Goal: Task Accomplishment & Management: Complete application form

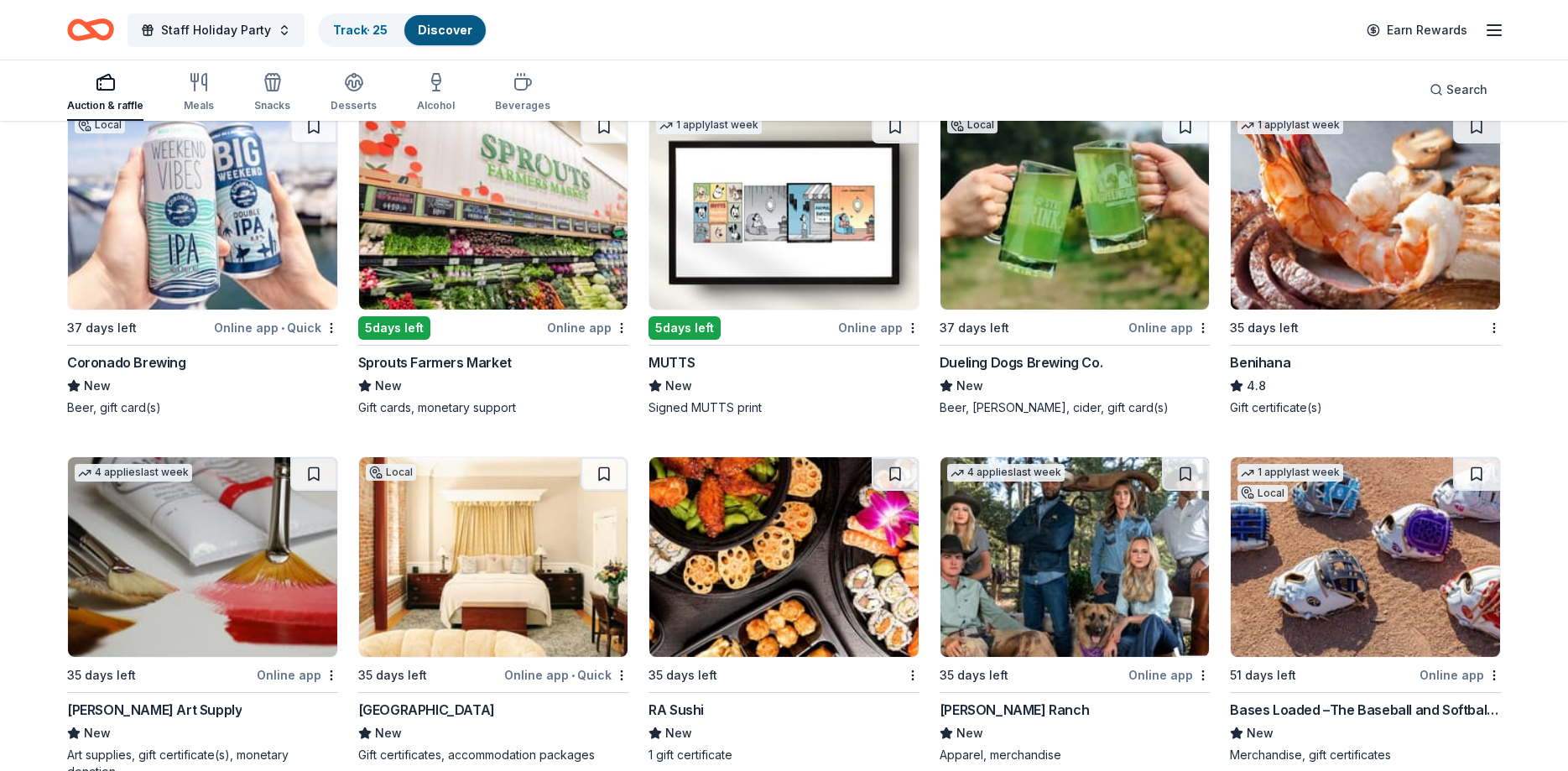
scroll to position [7359, 0]
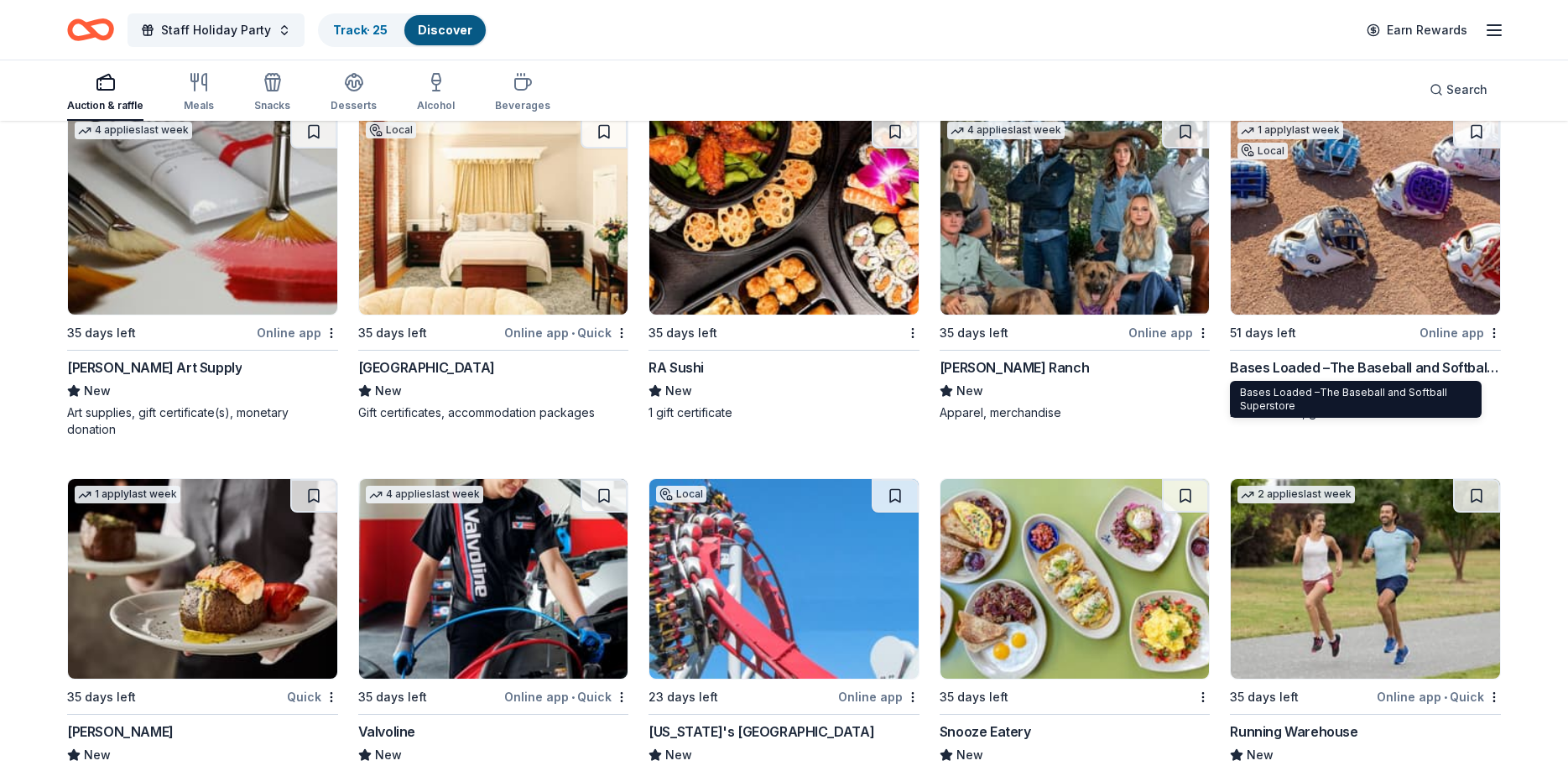
click at [1306, 363] on div "Bases Loaded –The Baseball and Softball Superstore" at bounding box center [1365, 367] width 271 height 20
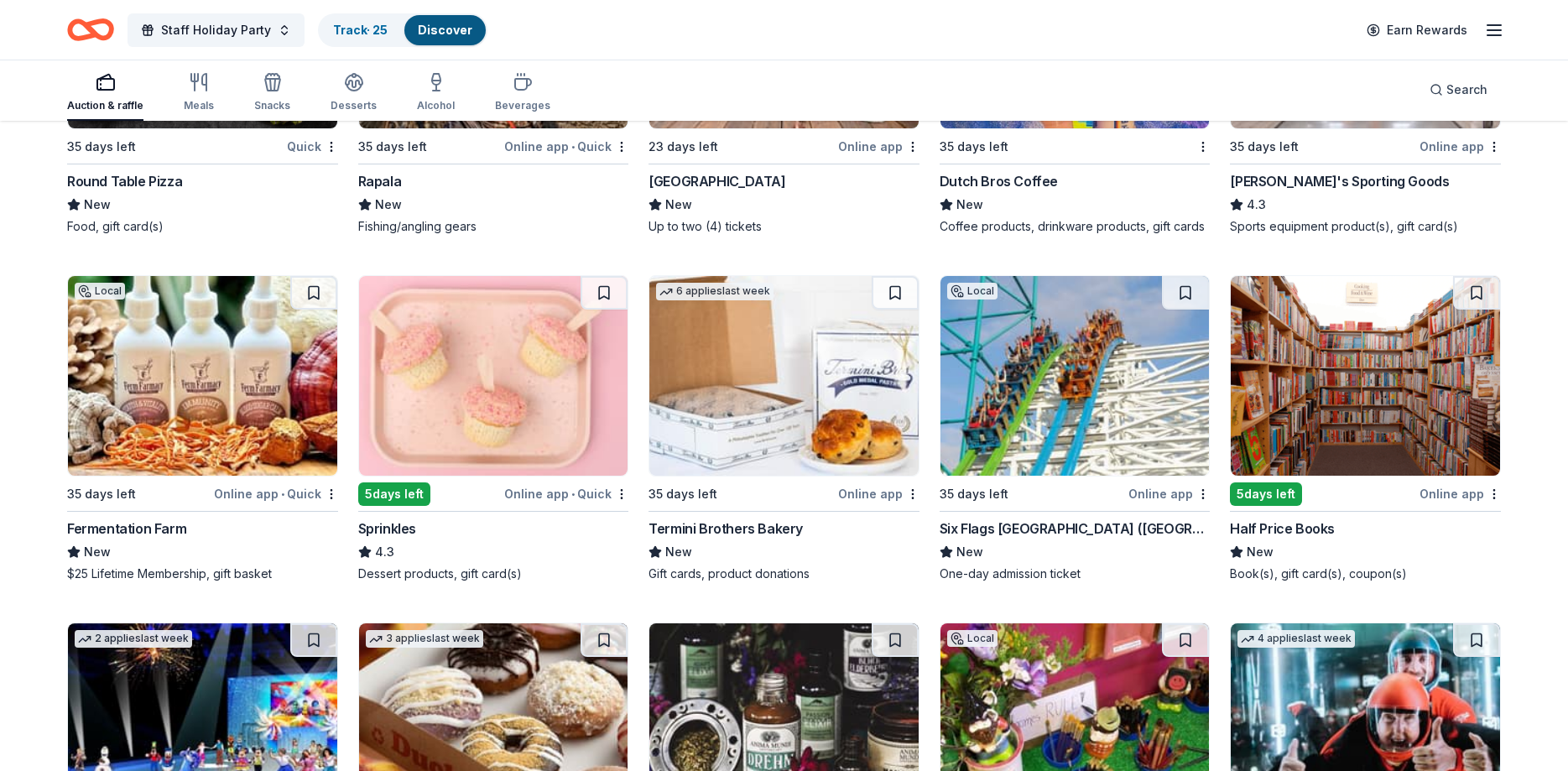
scroll to position [9327, 0]
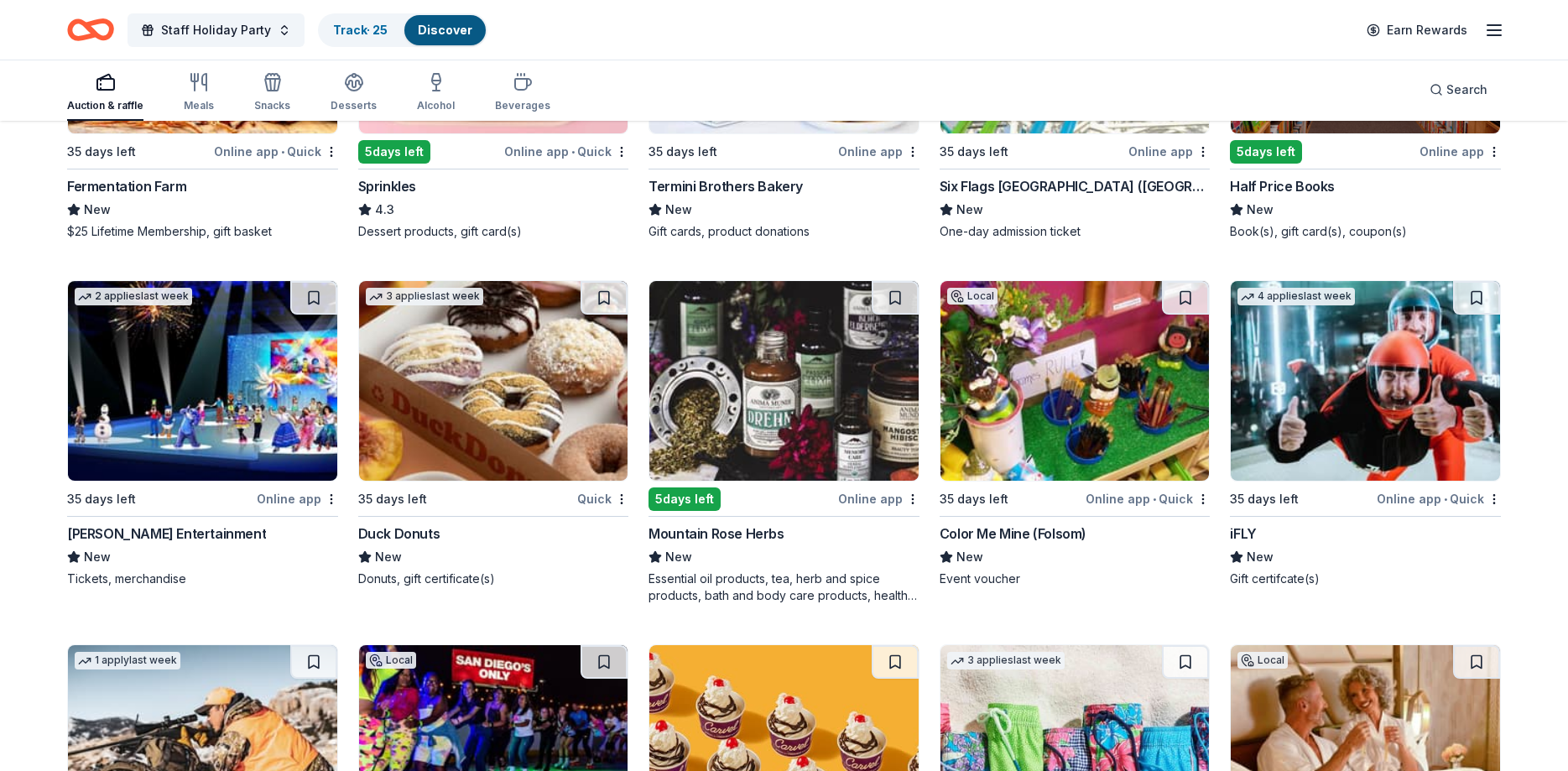
click at [1315, 422] on img at bounding box center [1365, 381] width 269 height 199
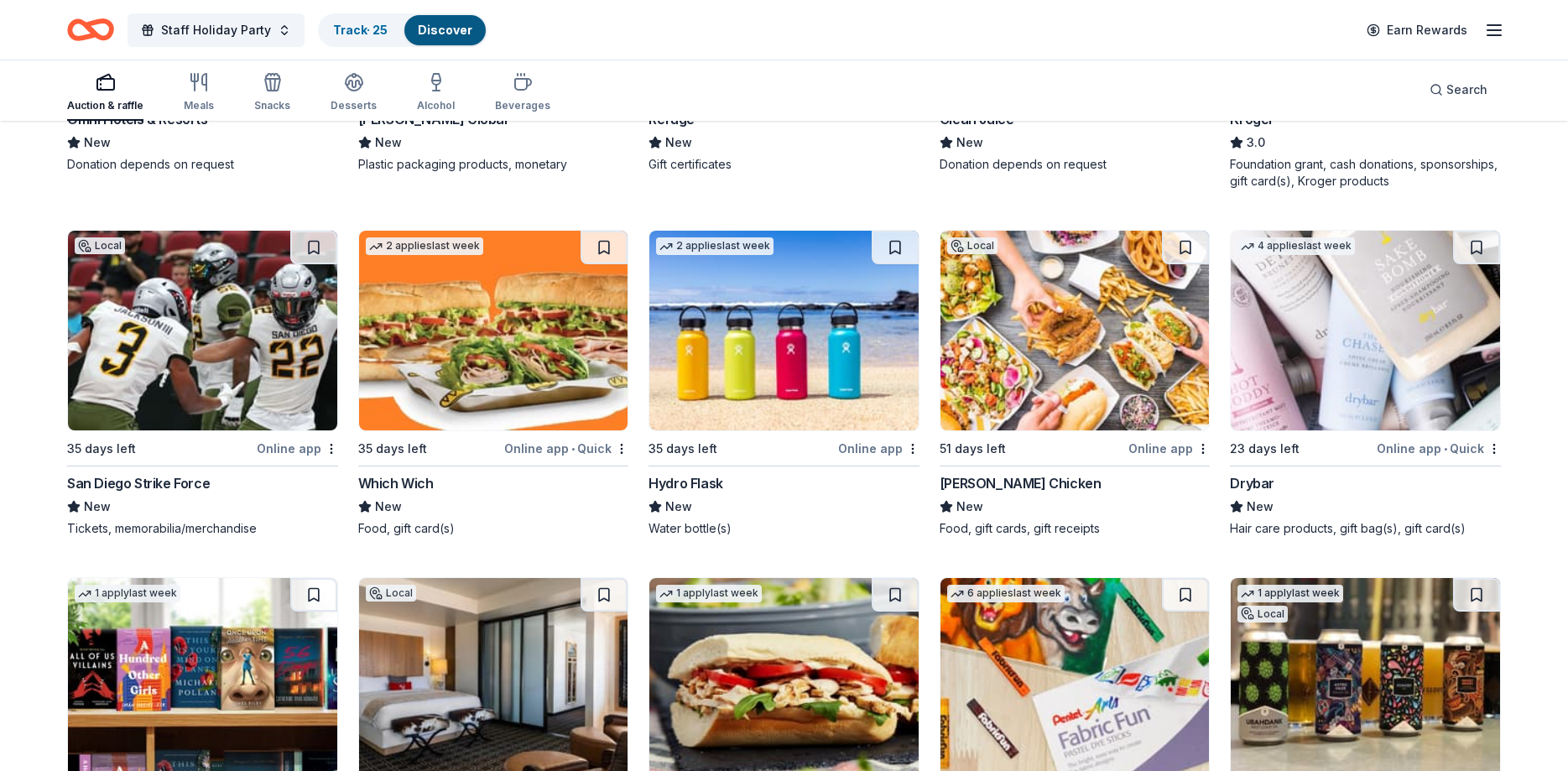
scroll to position [10610, 0]
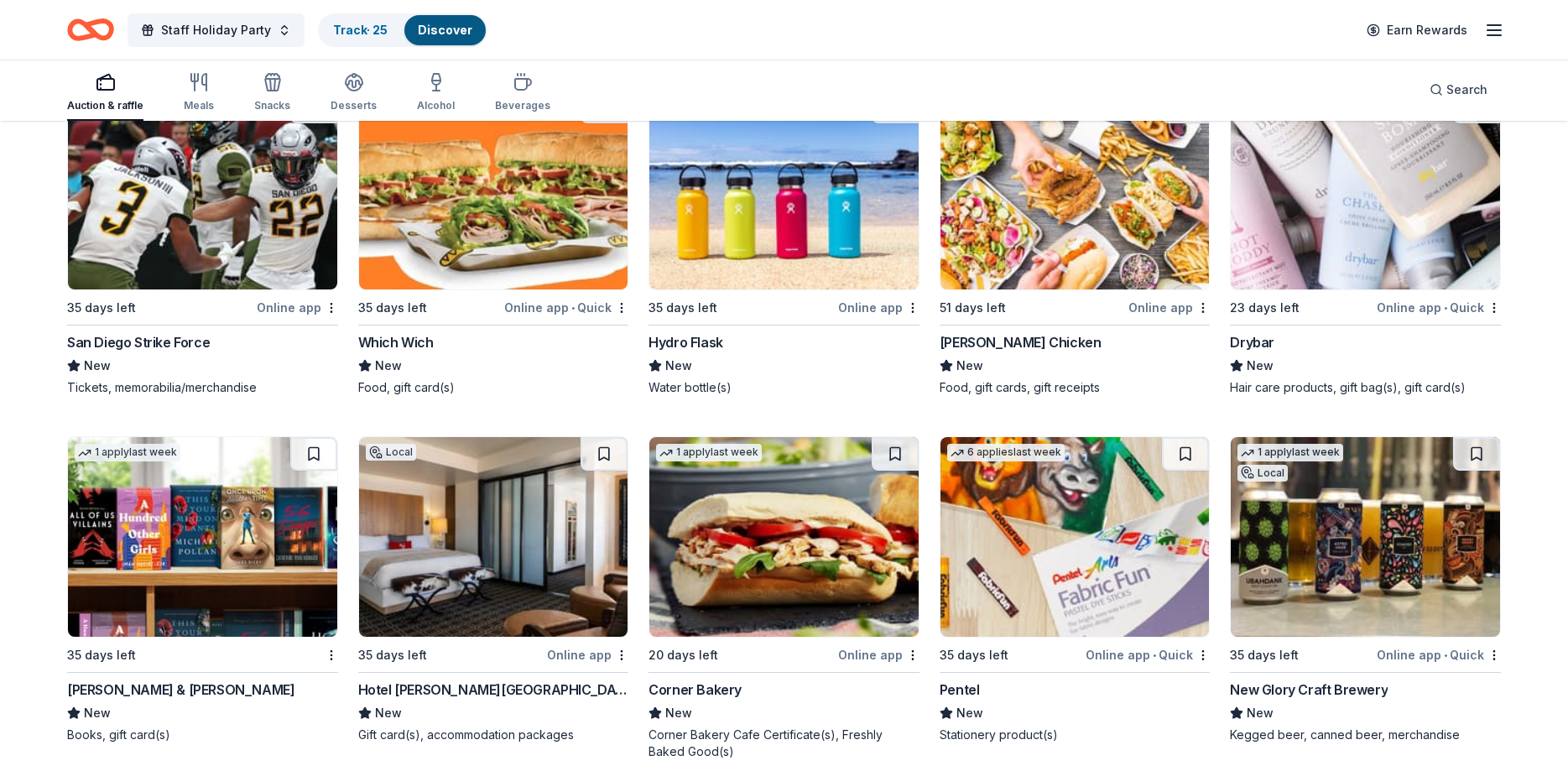
click at [516, 549] on img at bounding box center [493, 536] width 269 height 199
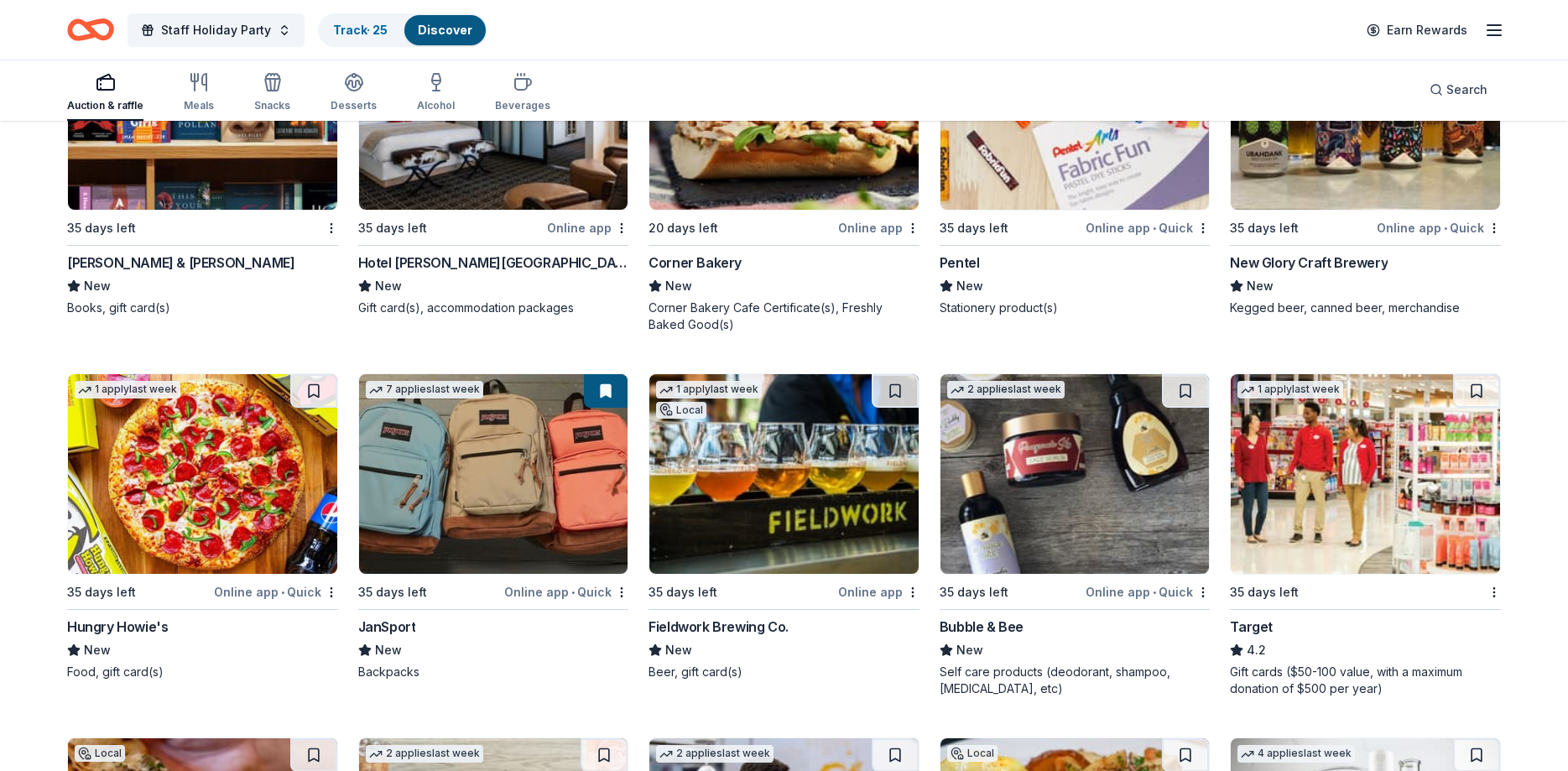
scroll to position [11038, 0]
click at [203, 149] on img at bounding box center [202, 108] width 269 height 199
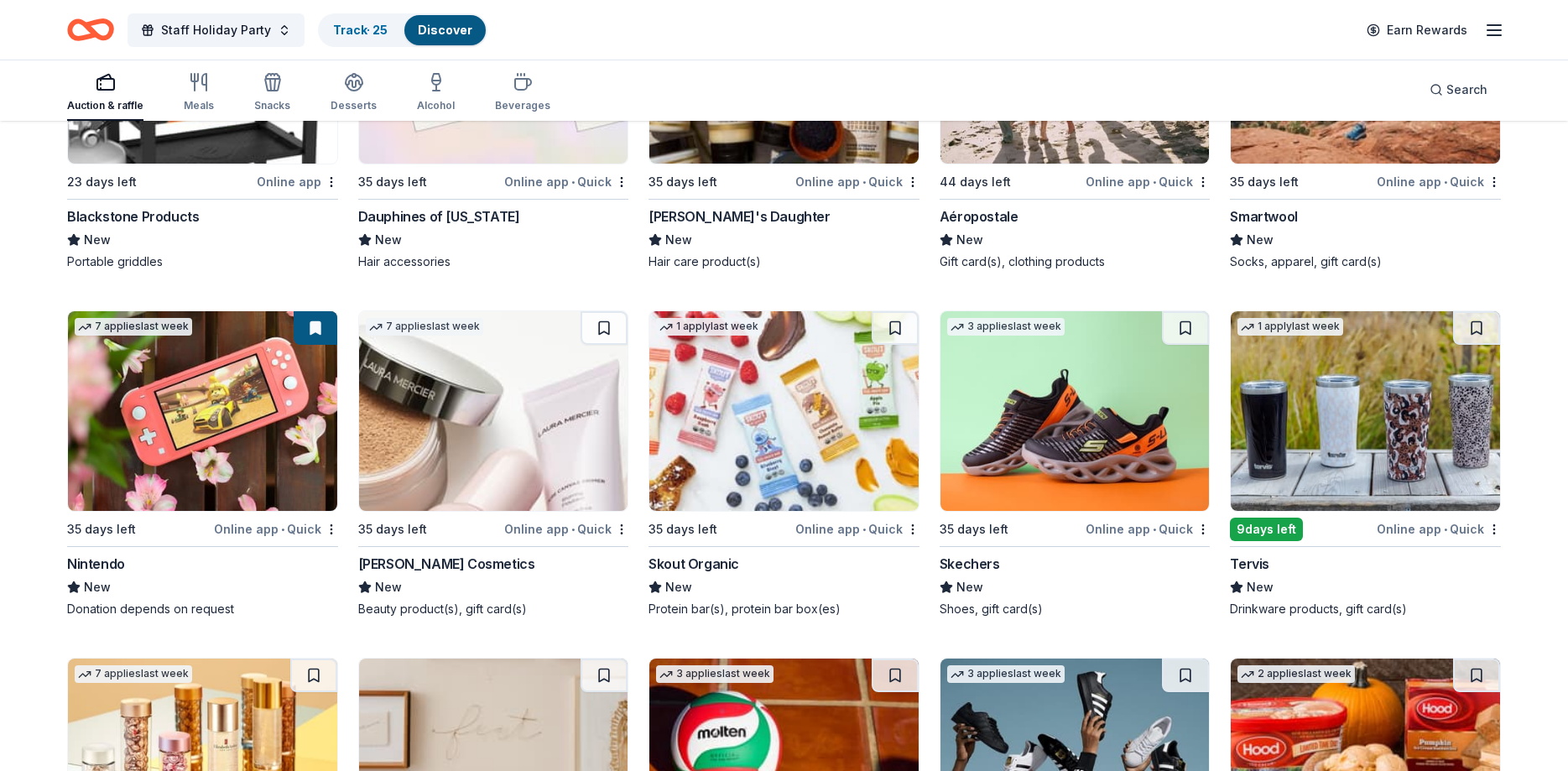
scroll to position [18054, 0]
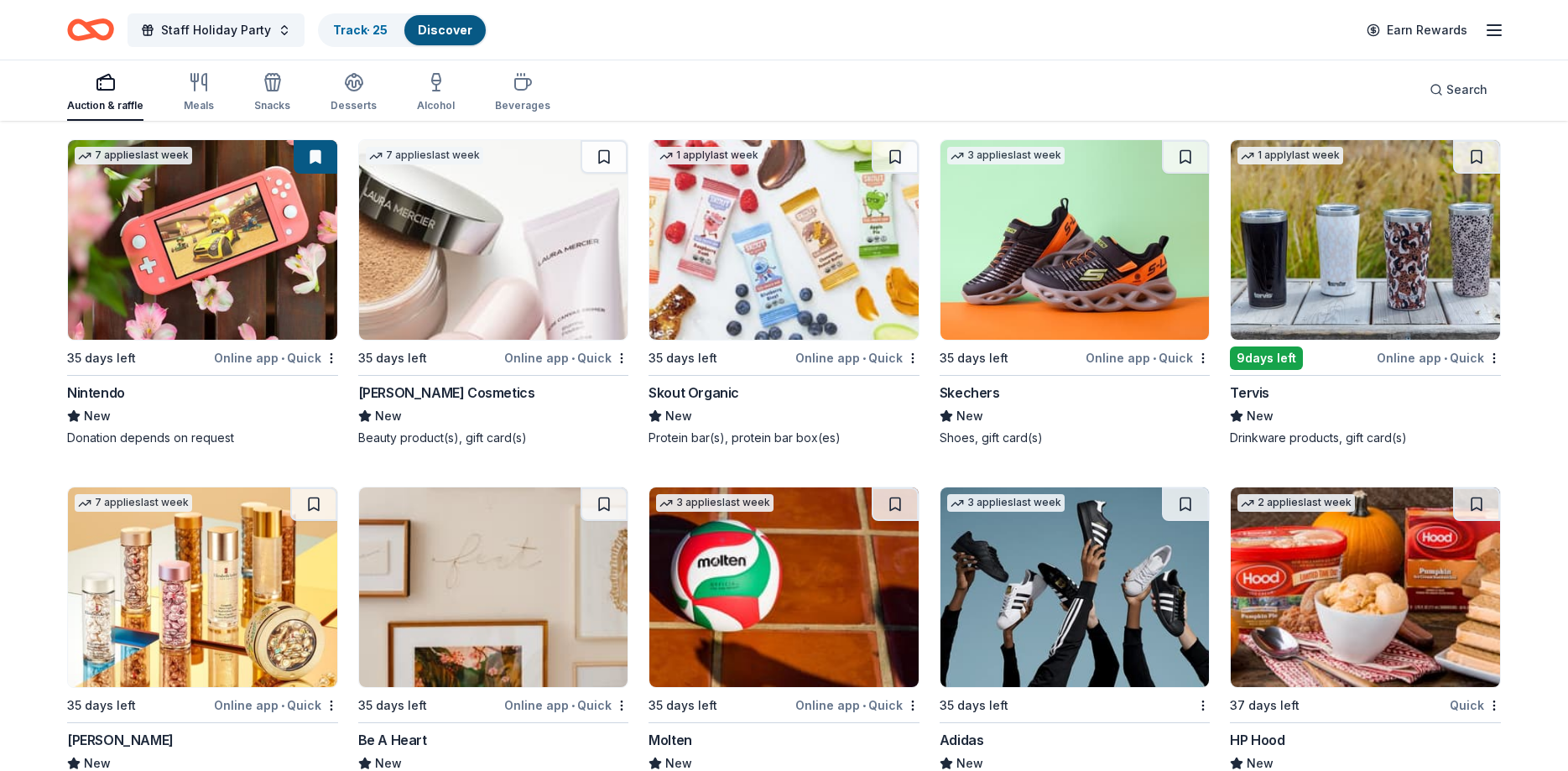
click at [301, 286] on img at bounding box center [202, 240] width 269 height 199
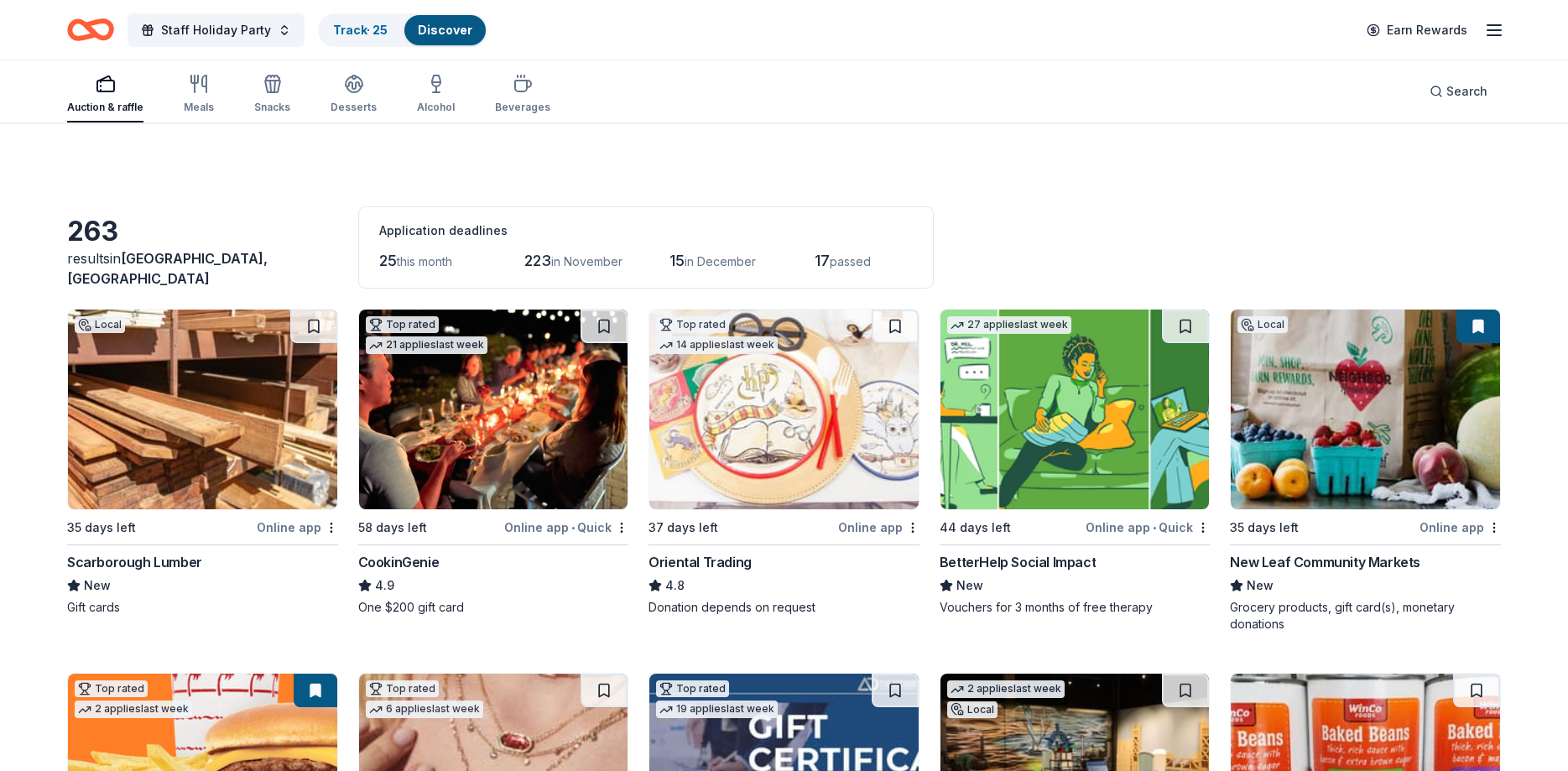
scroll to position [18397, 0]
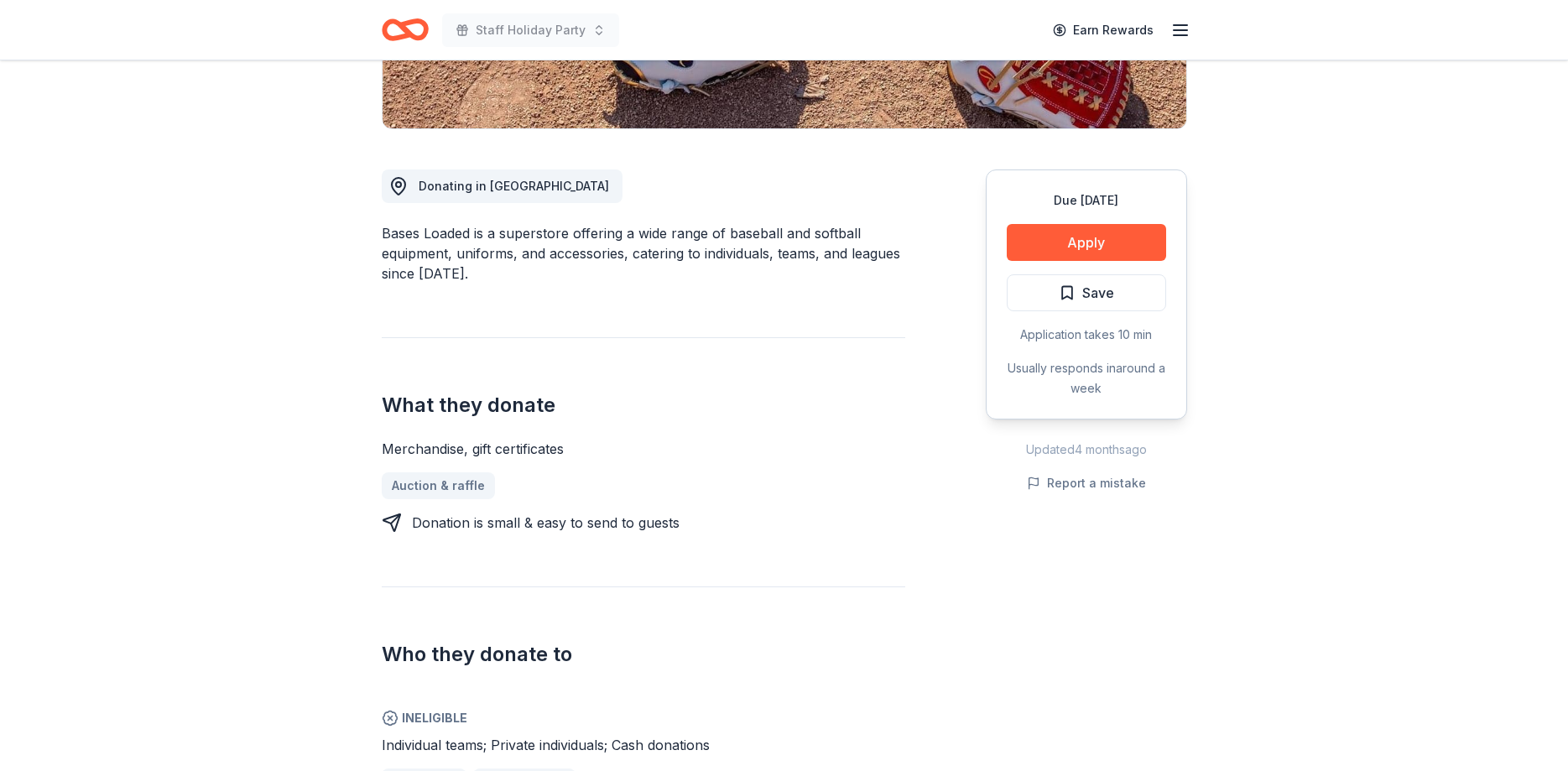
scroll to position [770, 0]
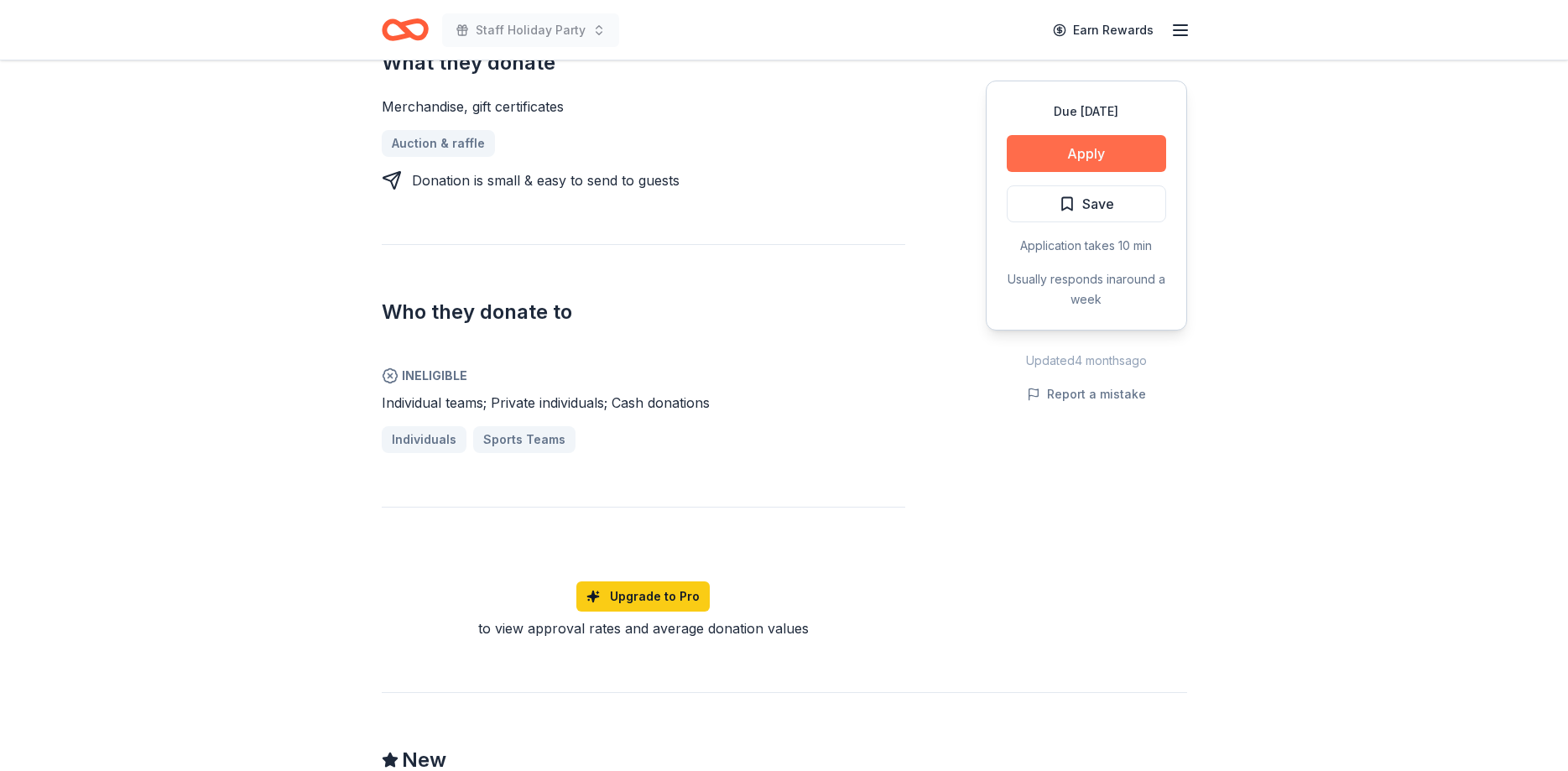
click at [1103, 141] on button "Apply" at bounding box center [1087, 153] width 160 height 36
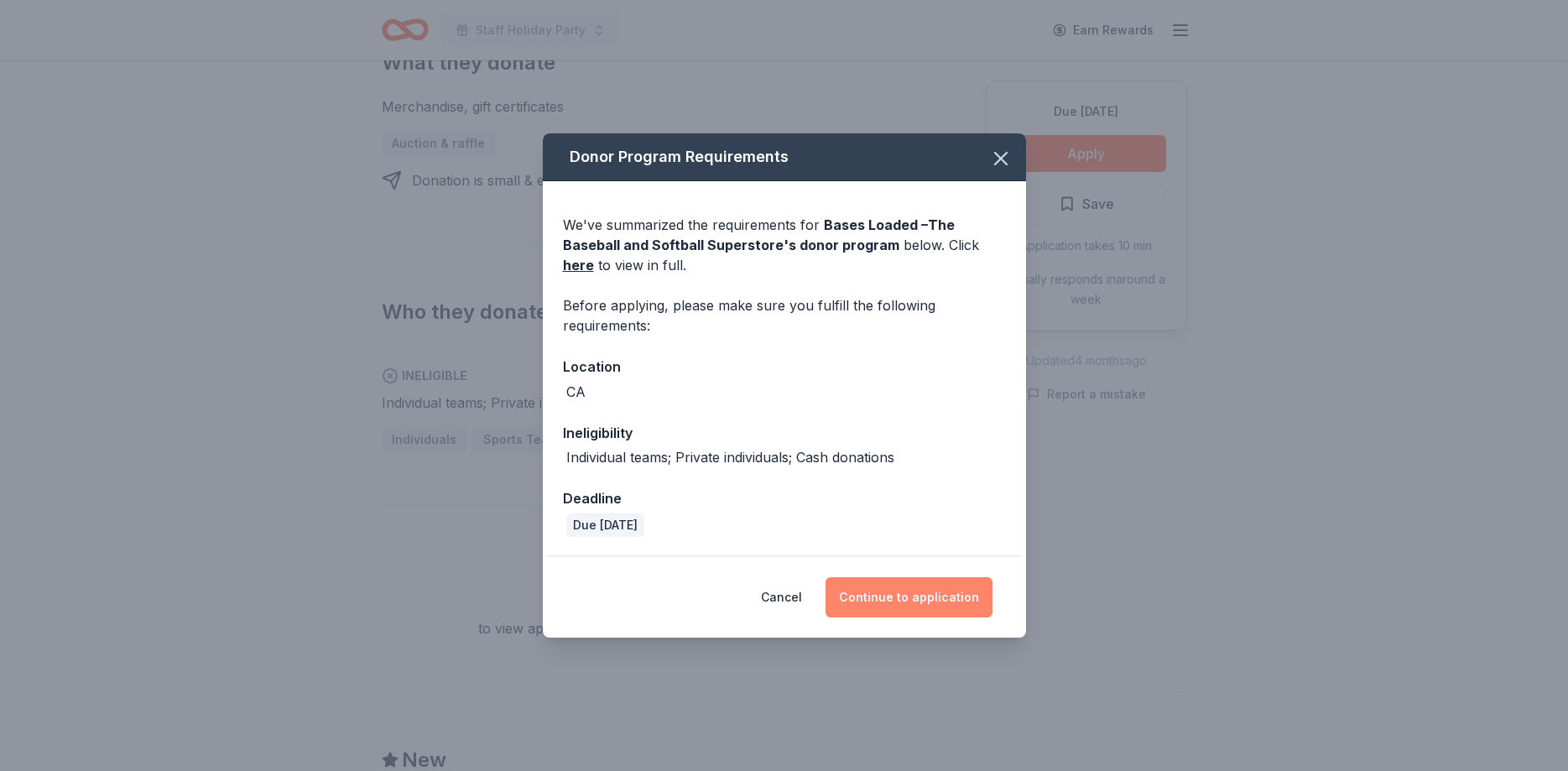
click at [935, 603] on button "Continue to application" at bounding box center [908, 596] width 167 height 40
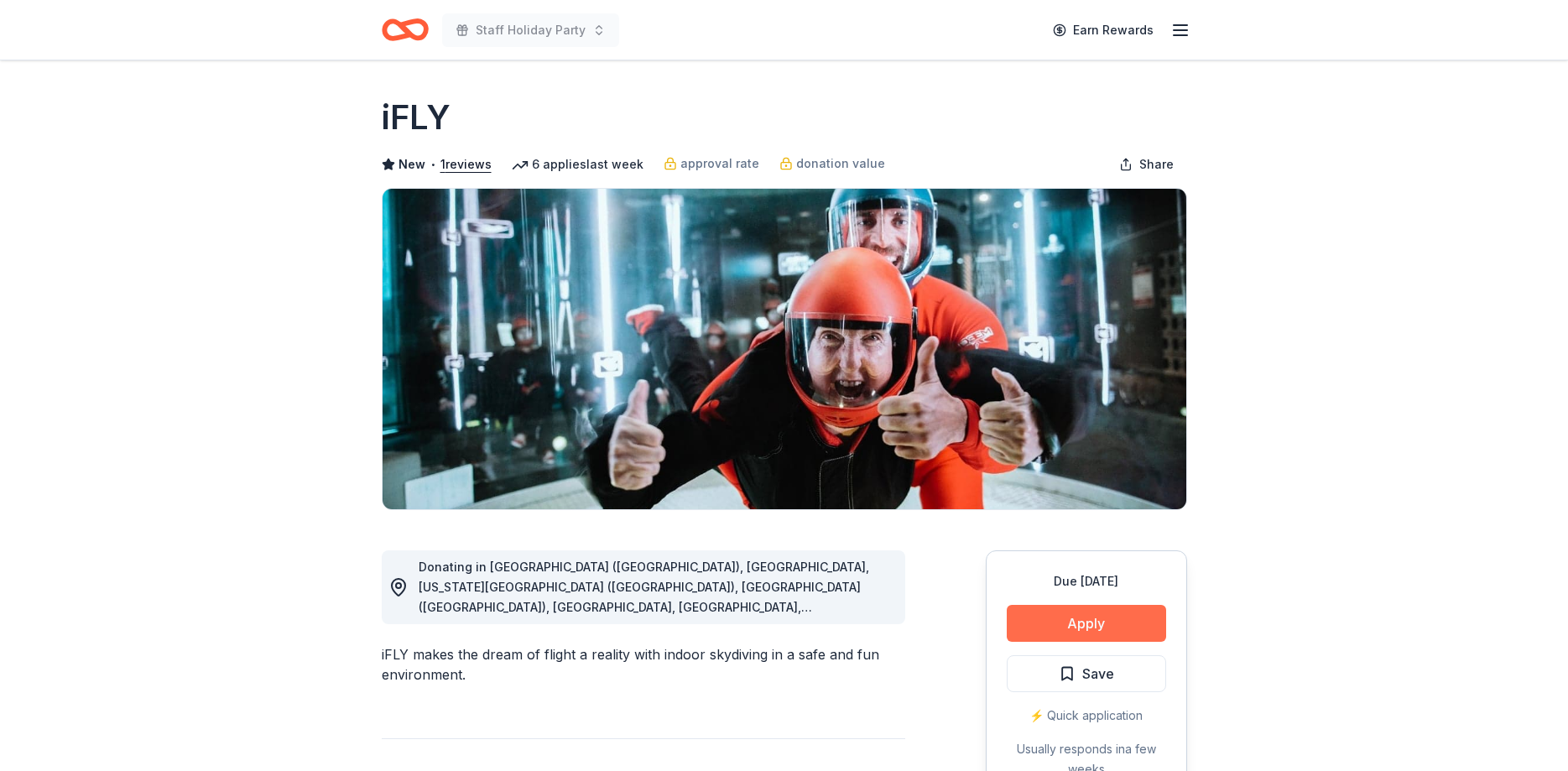
click at [1089, 632] on button "Apply" at bounding box center [1087, 622] width 160 height 36
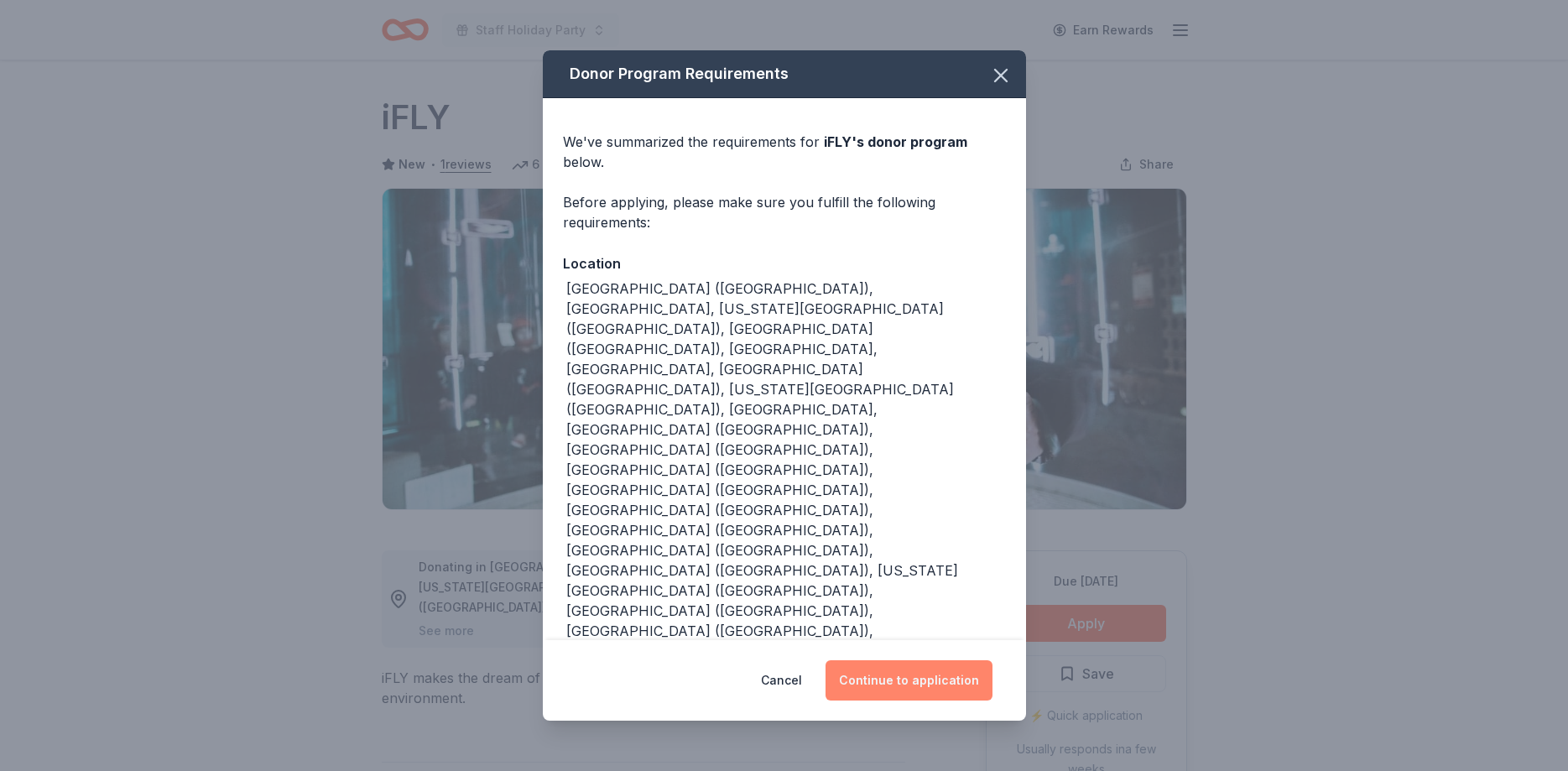
click at [893, 661] on button "Continue to application" at bounding box center [908, 680] width 167 height 40
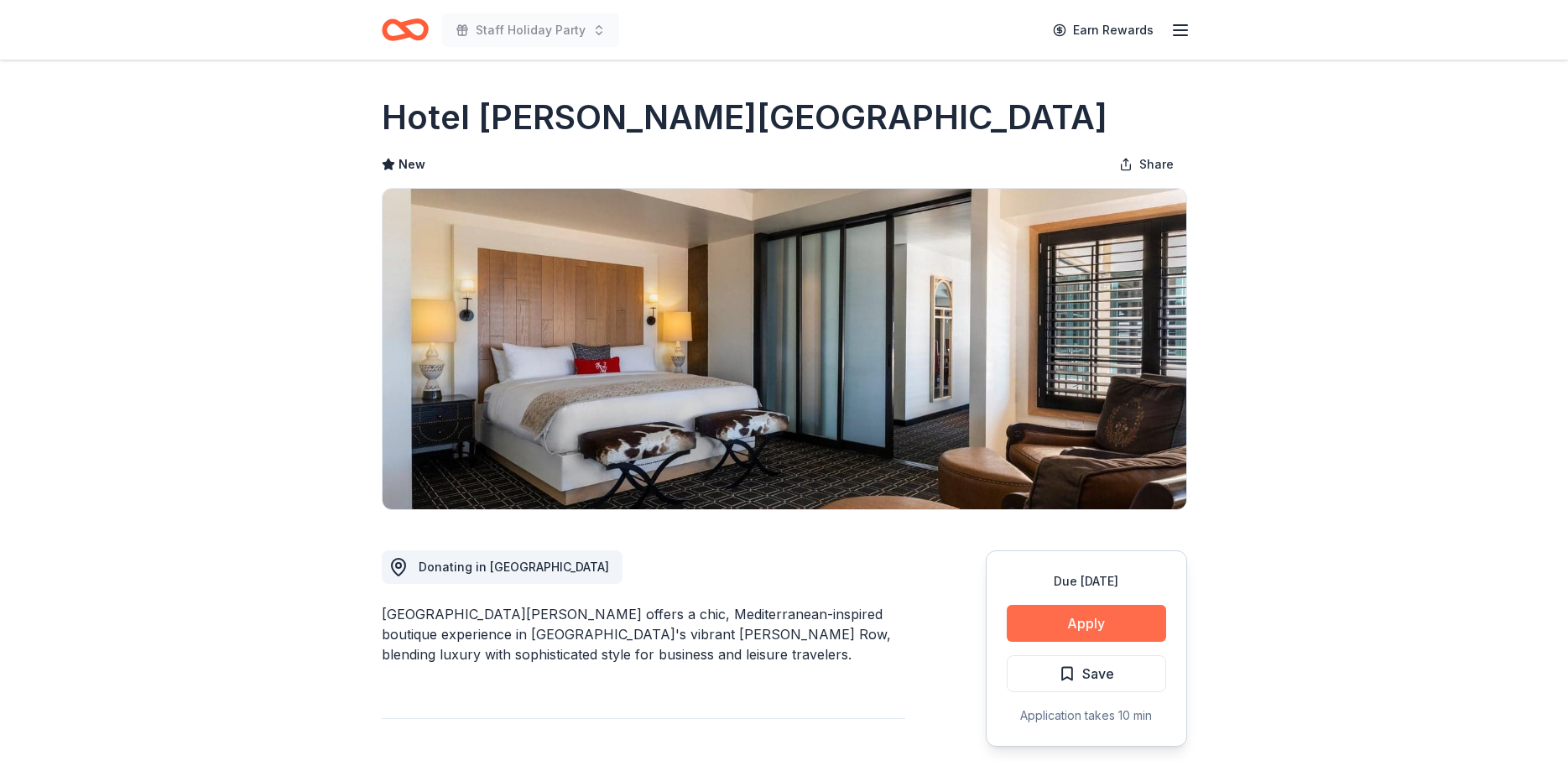
click at [1081, 623] on button "Apply" at bounding box center [1087, 622] width 160 height 36
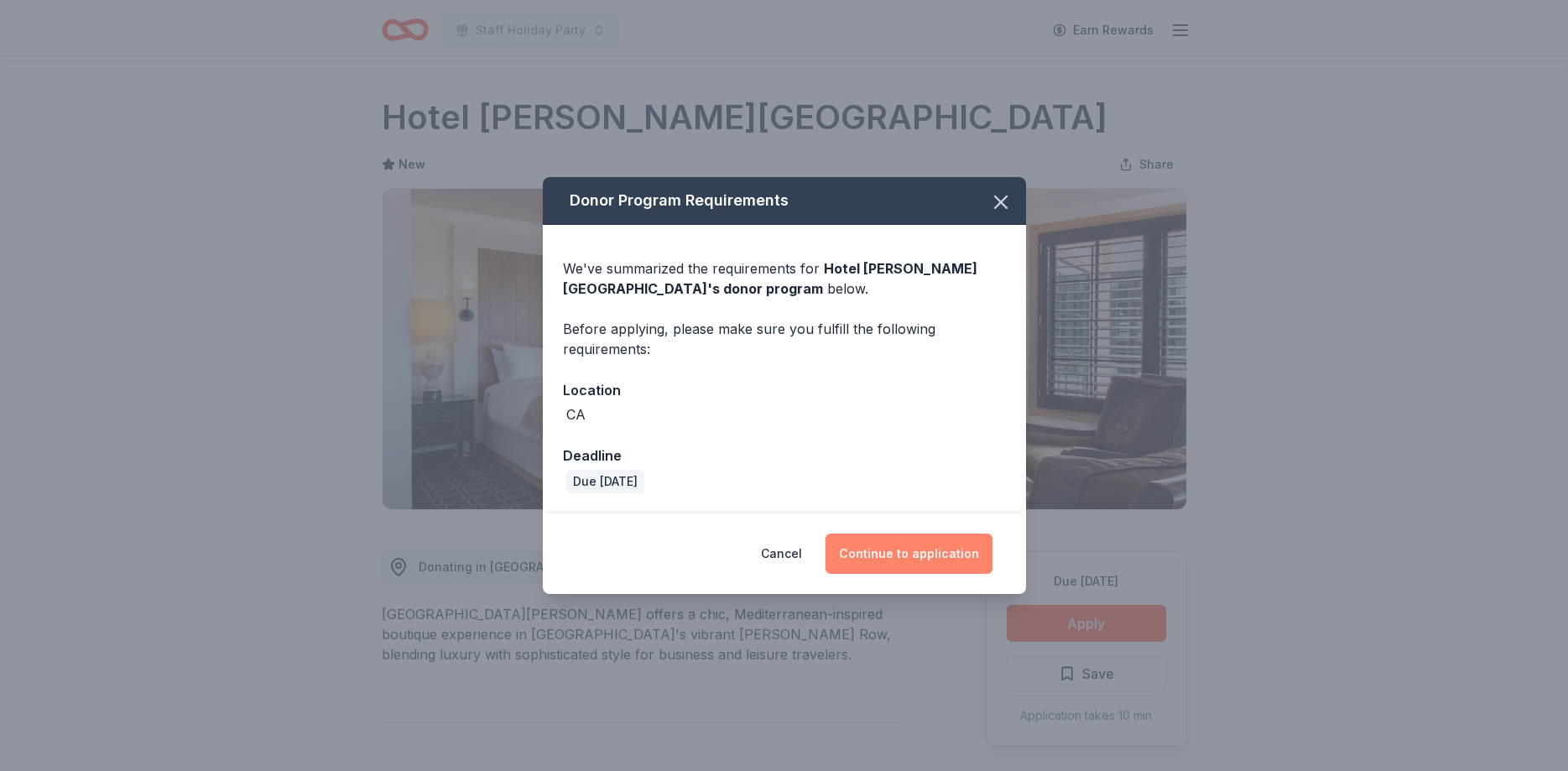
click at [908, 563] on button "Continue to application" at bounding box center [908, 553] width 167 height 40
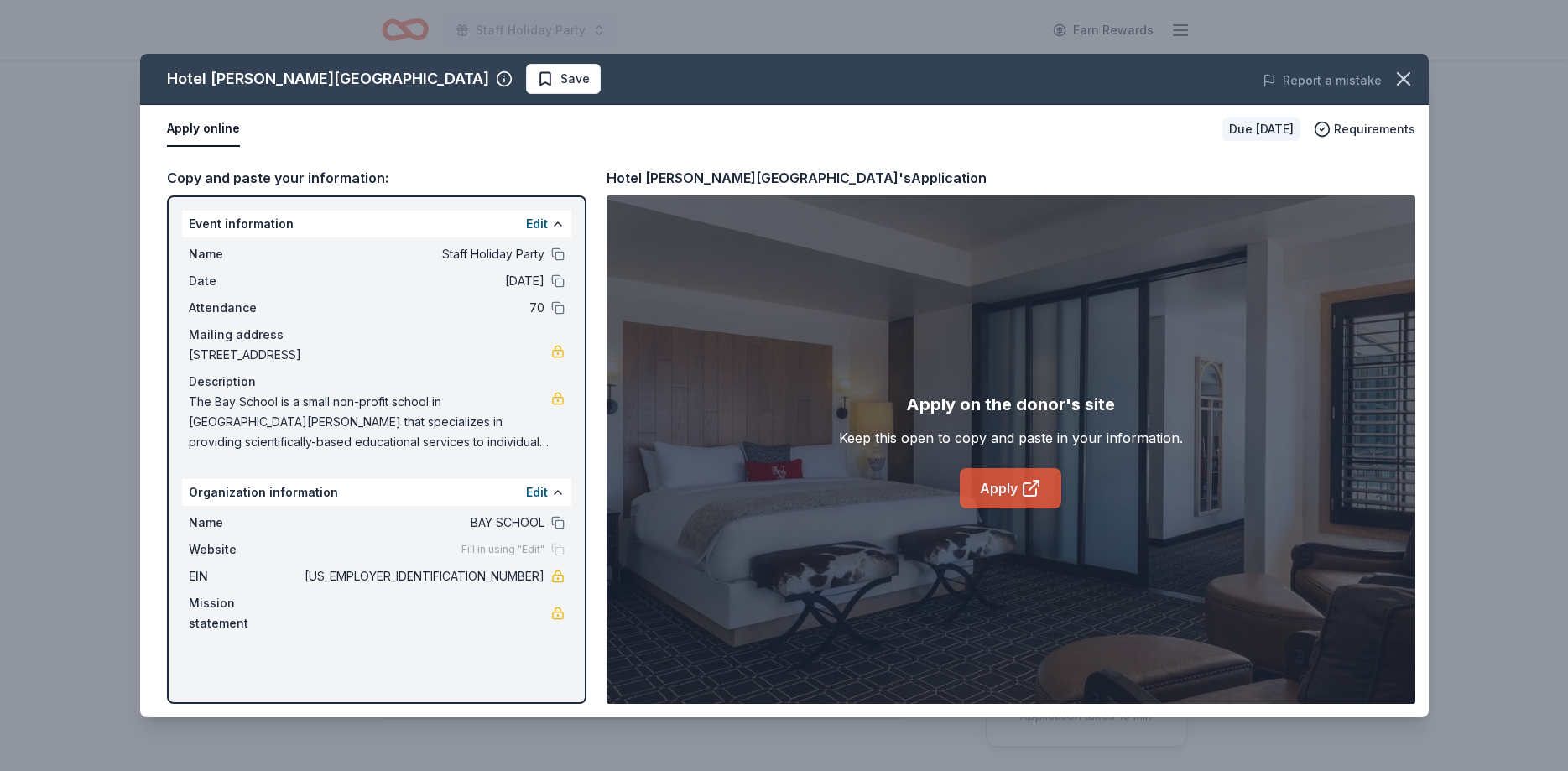
click at [982, 501] on link "Apply" at bounding box center [1010, 488] width 102 height 40
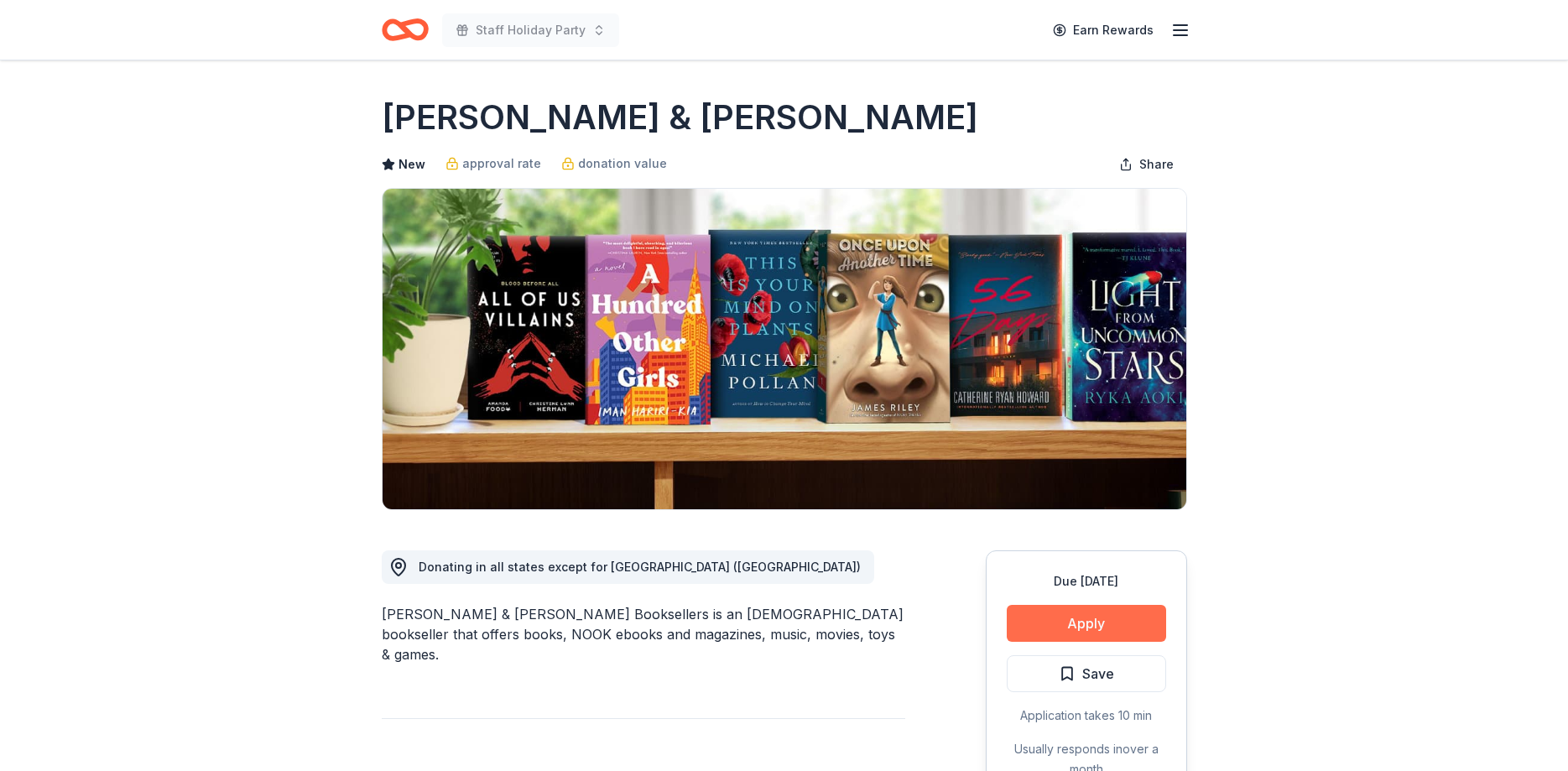
click at [1076, 633] on button "Apply" at bounding box center [1087, 622] width 160 height 36
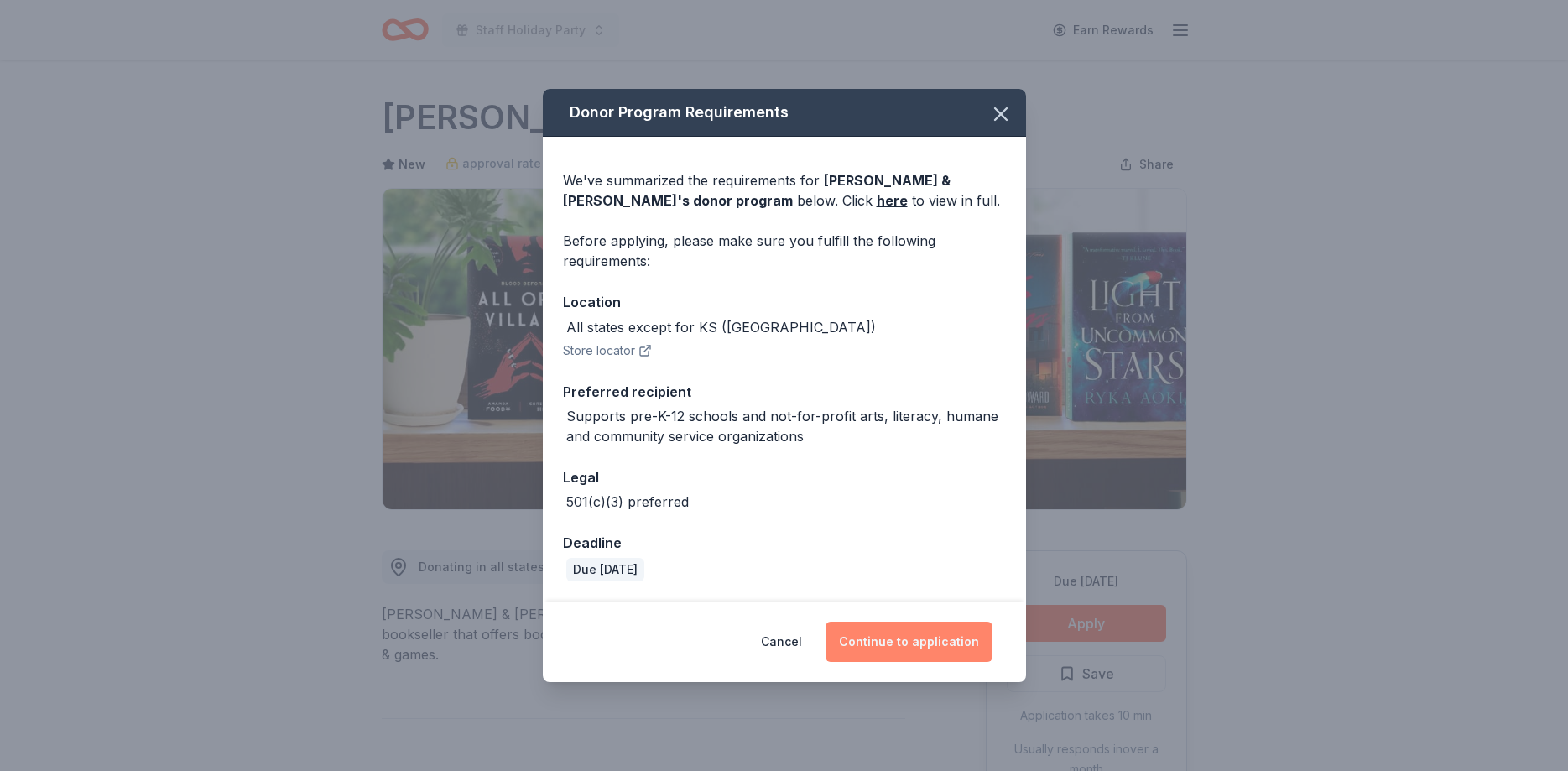
click at [919, 650] on button "Continue to application" at bounding box center [908, 641] width 167 height 40
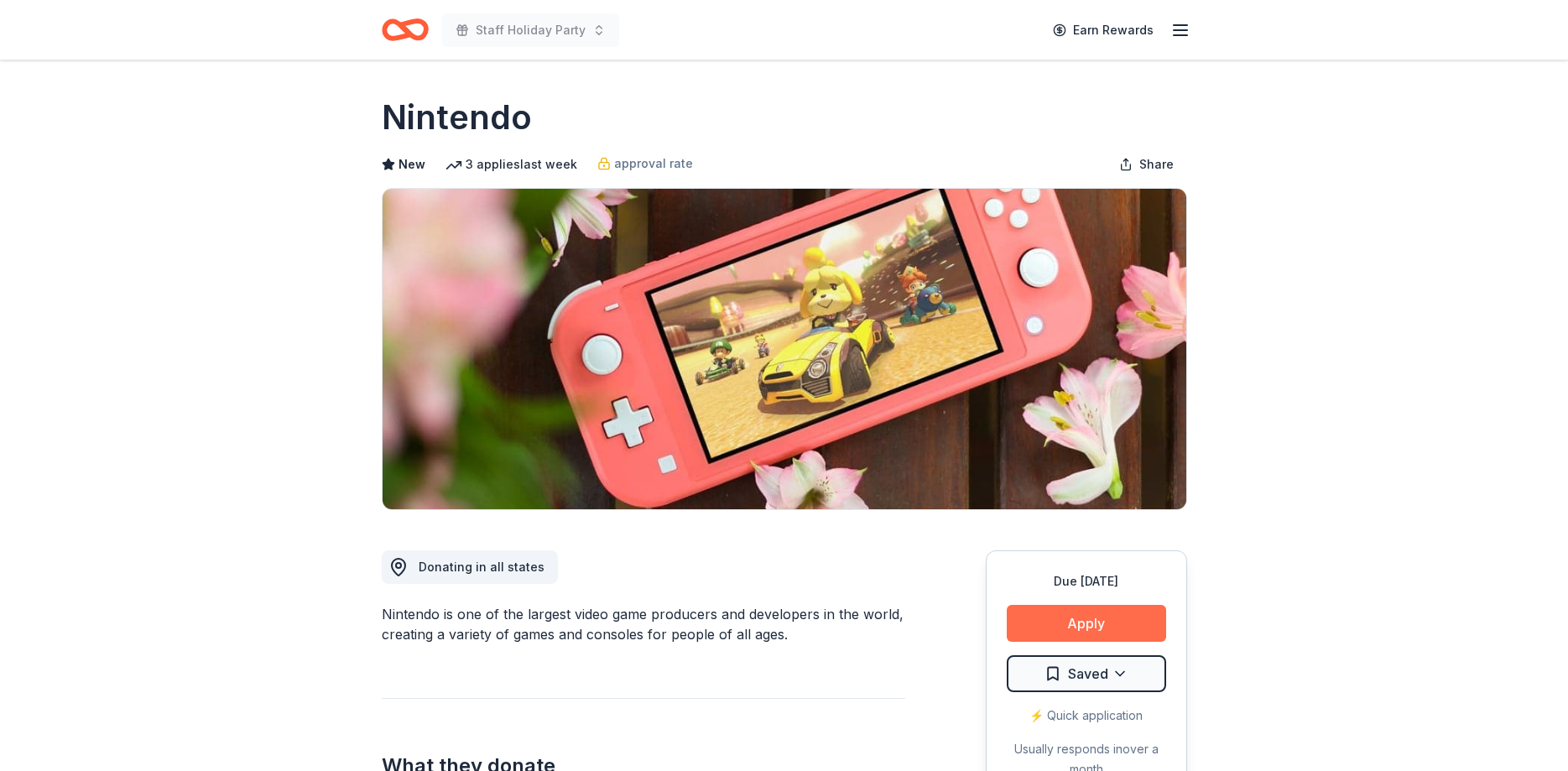
click at [1091, 629] on button "Apply" at bounding box center [1087, 622] width 160 height 36
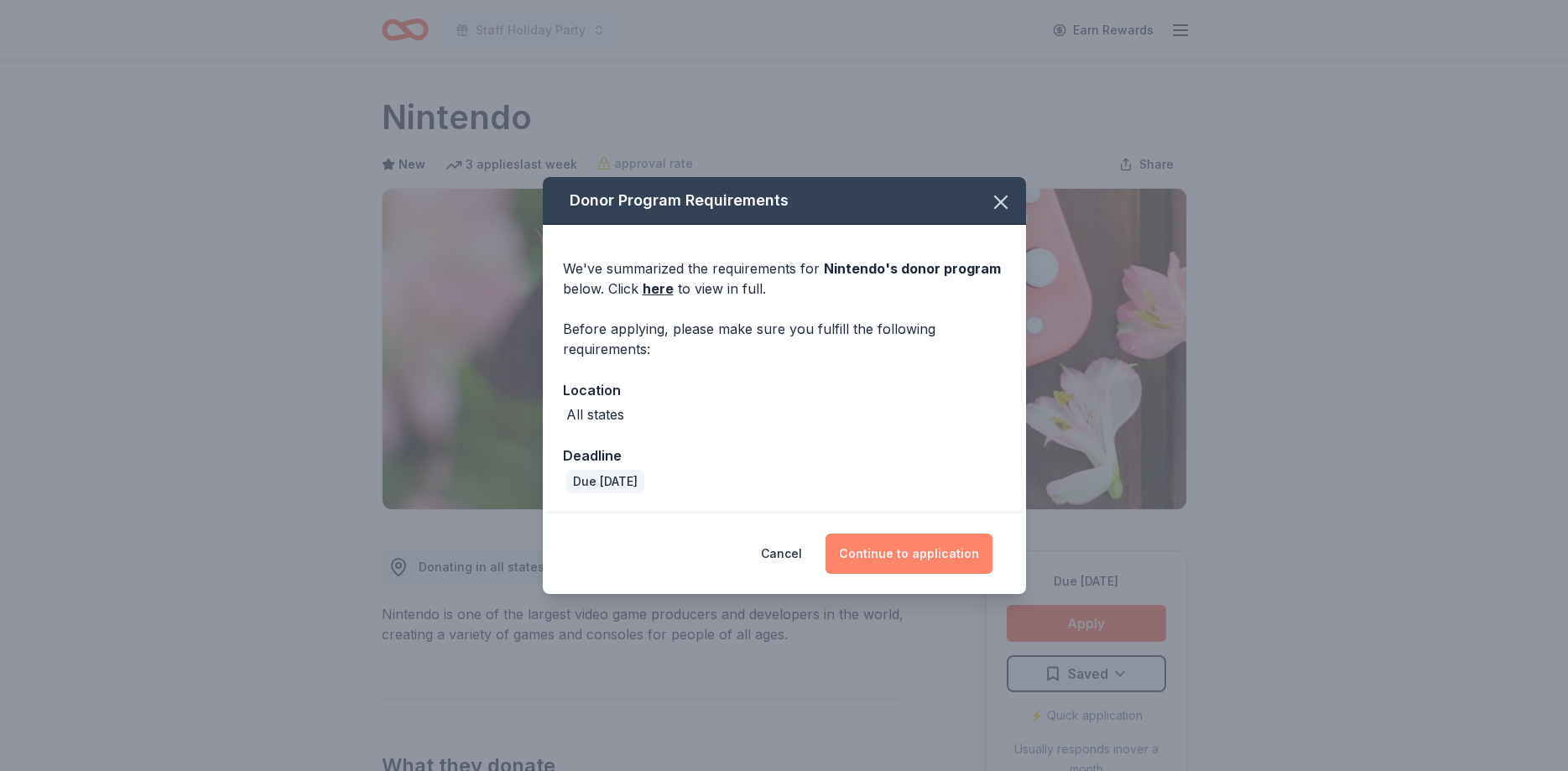
click at [927, 551] on button "Continue to application" at bounding box center [908, 553] width 167 height 40
